Goal: Task Accomplishment & Management: Manage account settings

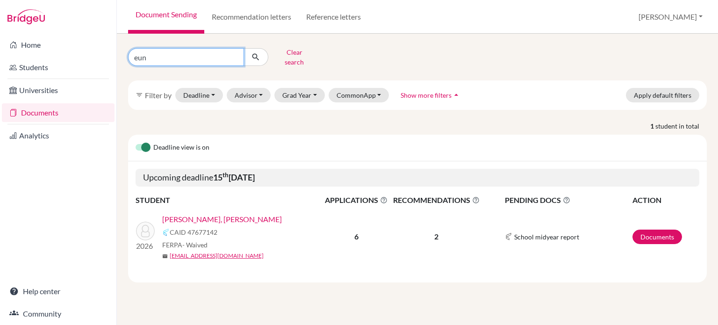
click at [144, 55] on input "eun" at bounding box center [186, 57] width 116 height 18
type input "song"
click button "submit" at bounding box center [256, 57] width 25 height 18
click at [169, 214] on link "Song, Soo" at bounding box center [200, 219] width 77 height 11
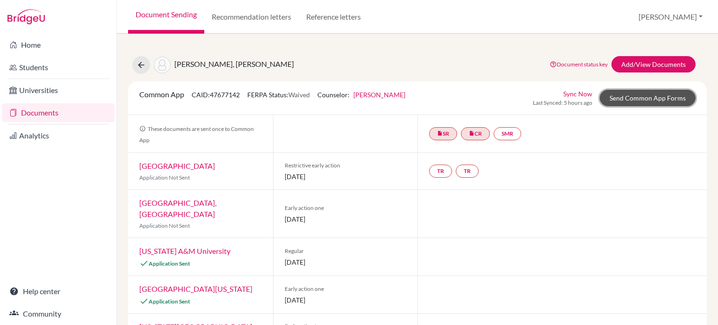
click at [623, 97] on link "Send Common App Forms" at bounding box center [648, 98] width 96 height 16
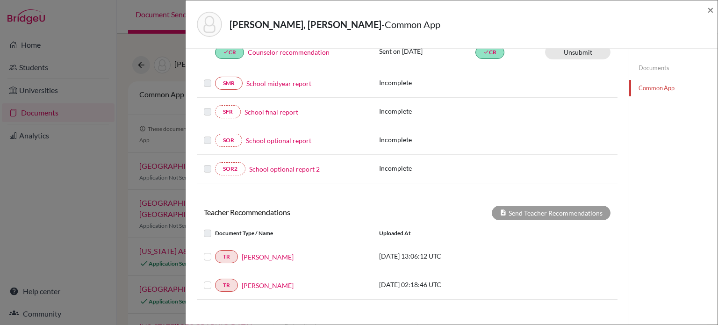
scroll to position [234, 0]
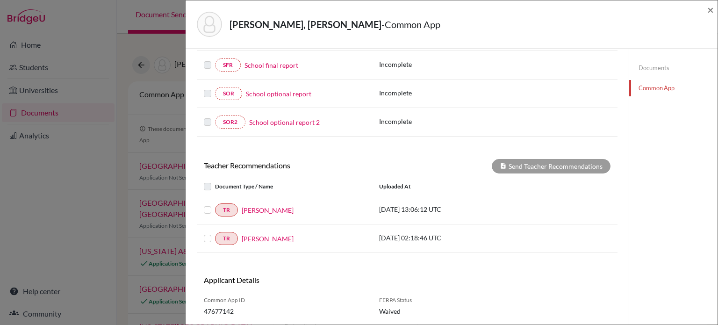
click at [215, 204] on label at bounding box center [215, 204] width 0 height 0
click at [0, 0] on input "checkbox" at bounding box center [0, 0] width 0 height 0
click at [215, 233] on label at bounding box center [215, 233] width 0 height 0
click at [0, 0] on input "checkbox" at bounding box center [0, 0] width 0 height 0
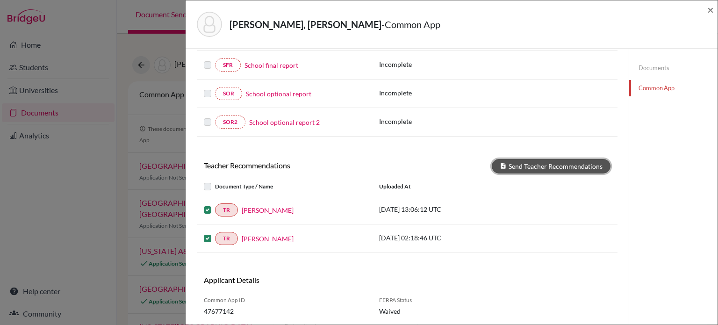
click at [533, 161] on button "Send Teacher Recommendations" at bounding box center [551, 166] width 119 height 14
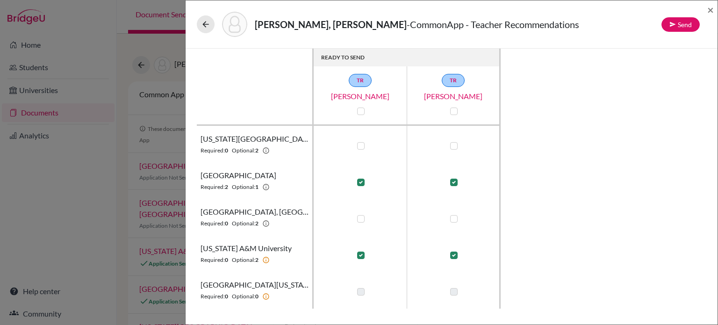
scroll to position [36, 0]
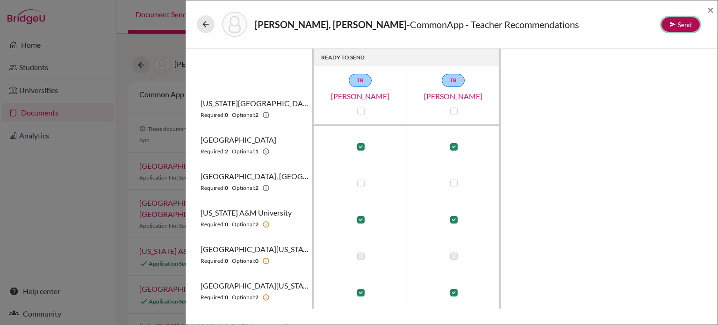
click at [678, 24] on button "Send" at bounding box center [681, 24] width 38 height 14
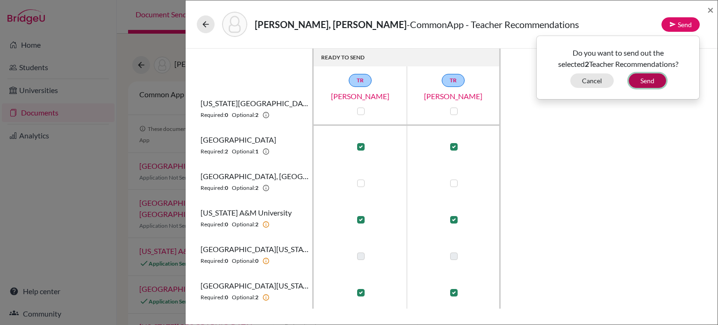
click at [644, 80] on button "Send" at bounding box center [647, 80] width 37 height 14
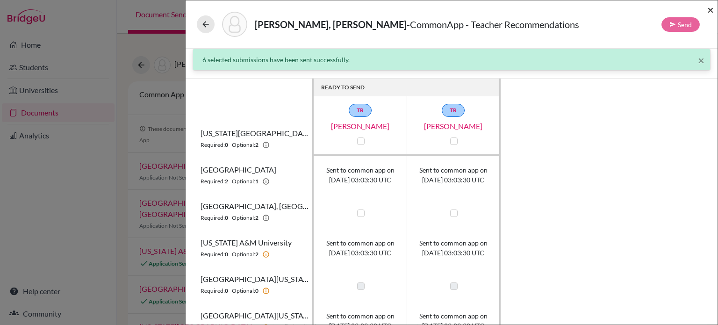
click at [710, 11] on span "×" at bounding box center [710, 10] width 7 height 14
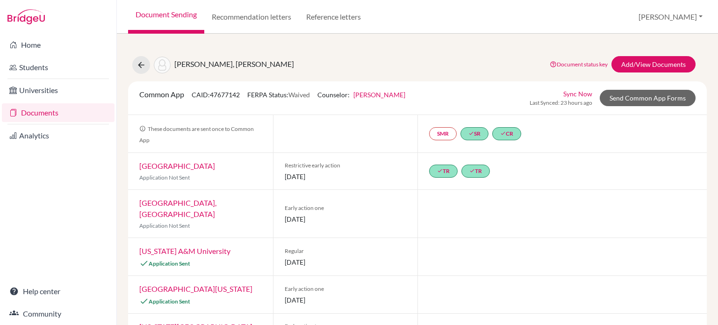
scroll to position [72, 0]
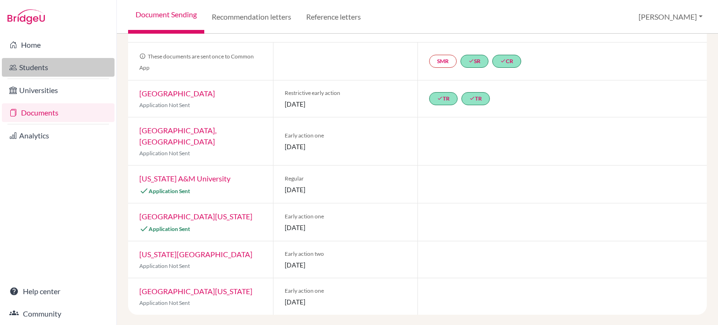
click at [37, 67] on link "Students" at bounding box center [58, 67] width 113 height 19
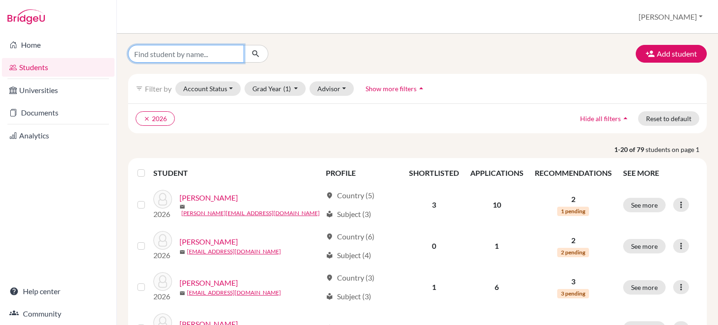
click at [210, 51] on input "Find student by name..." at bounding box center [186, 54] width 116 height 18
type input "abra"
click button "submit" at bounding box center [256, 54] width 25 height 18
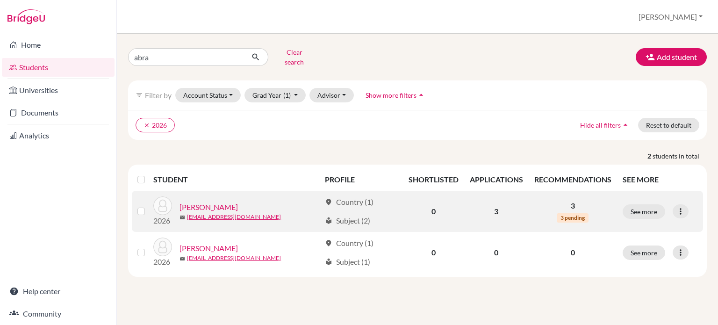
click at [224, 204] on link "Johnson, Abraham" at bounding box center [209, 207] width 58 height 11
click at [222, 202] on link "Johnson, Abraham" at bounding box center [209, 207] width 58 height 11
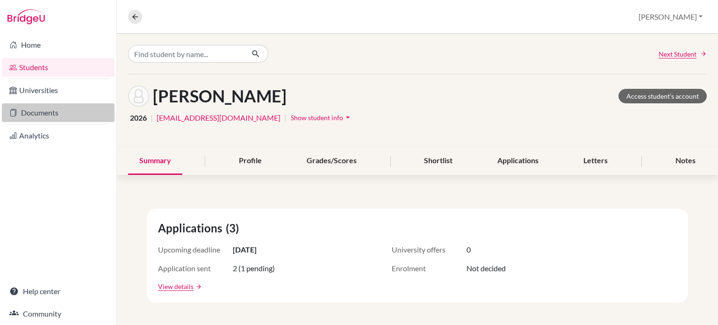
click at [55, 110] on link "Documents" at bounding box center [58, 112] width 113 height 19
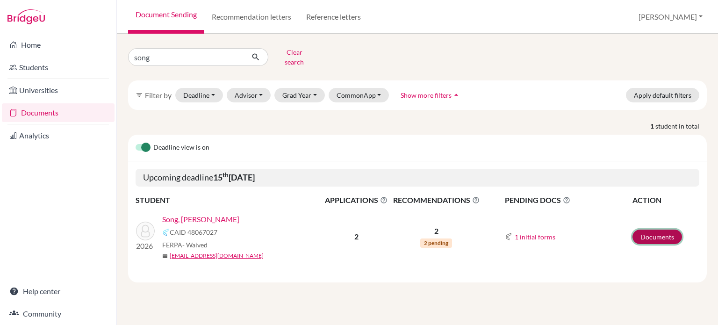
click at [654, 230] on link "Documents" at bounding box center [658, 237] width 50 height 14
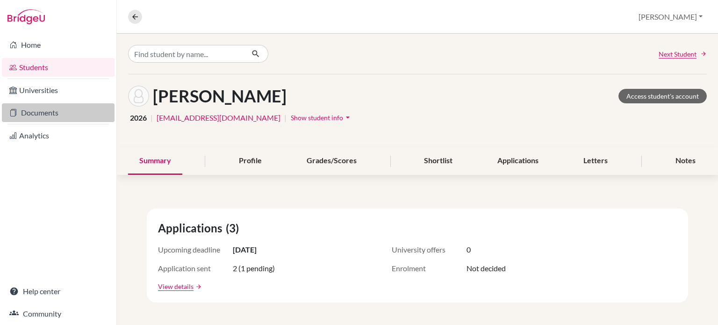
click at [49, 118] on link "Documents" at bounding box center [58, 112] width 113 height 19
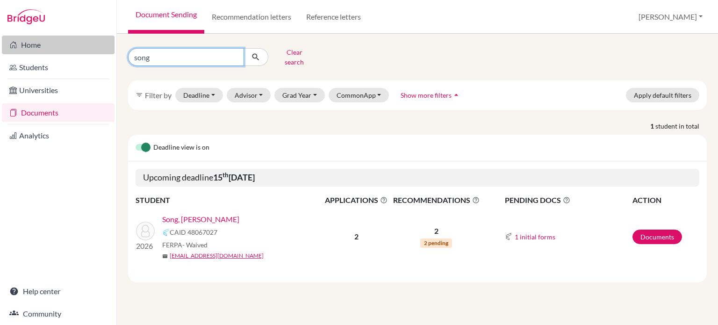
drag, startPoint x: 198, startPoint y: 53, endPoint x: 65, endPoint y: 52, distance: 132.8
click at [65, 53] on div "Home Students Universities Documents Analytics Help center Community Document S…" at bounding box center [359, 162] width 718 height 325
type input "abr"
click button "submit" at bounding box center [256, 57] width 25 height 18
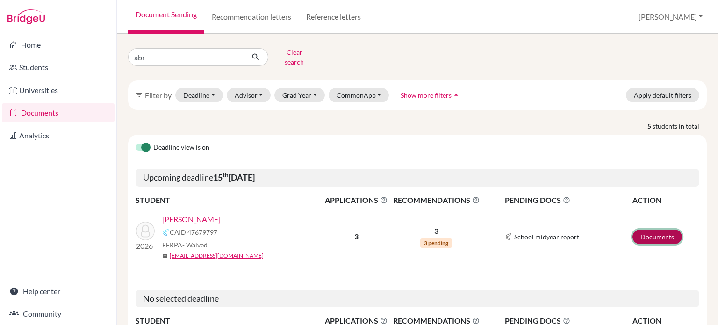
click at [643, 231] on link "Documents" at bounding box center [658, 237] width 50 height 14
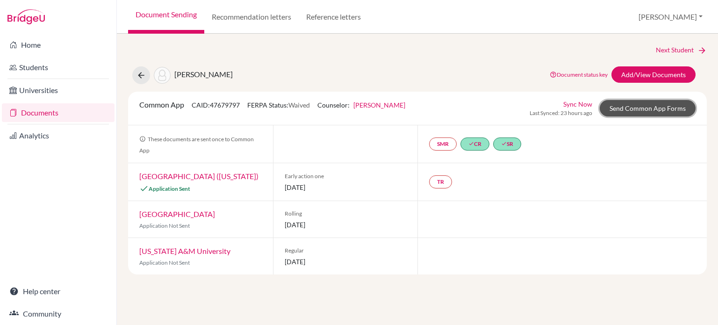
click at [641, 110] on link "Send Common App Forms" at bounding box center [648, 108] width 96 height 16
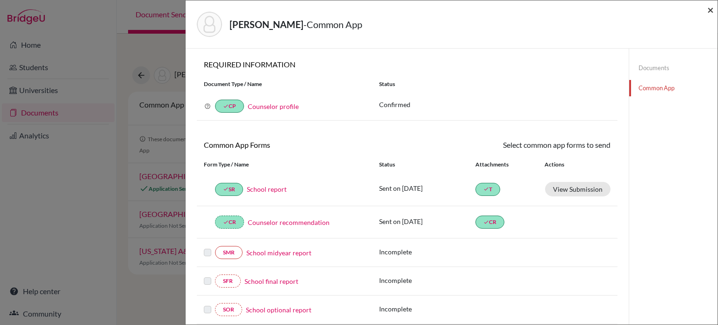
click at [710, 9] on span "×" at bounding box center [710, 10] width 7 height 14
